Goal: Check status

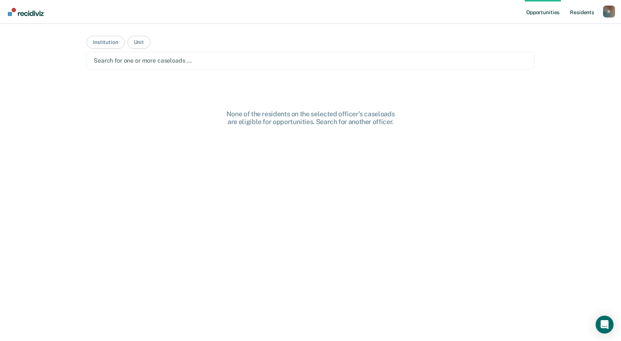
click at [583, 10] on link "Resident s" at bounding box center [581, 12] width 27 height 24
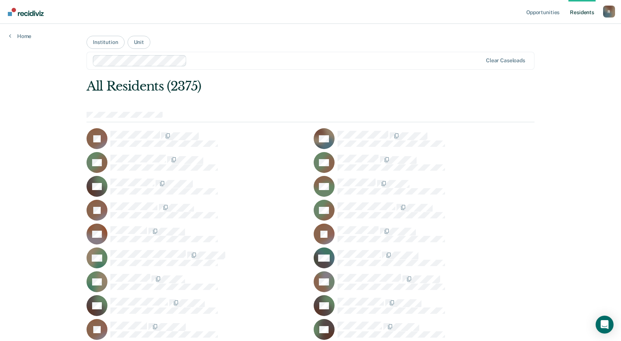
scroll to position [5404, 0]
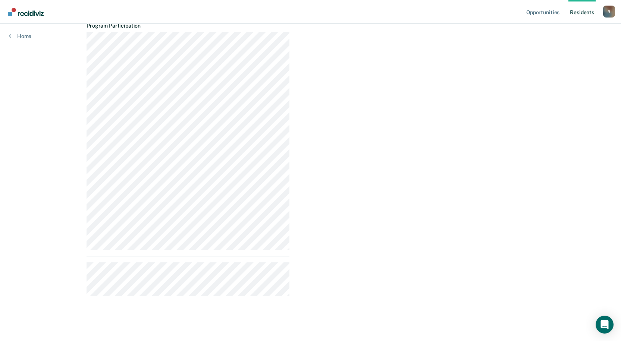
scroll to position [246, 0]
